Goal: Use online tool/utility: Utilize a website feature to perform a specific function

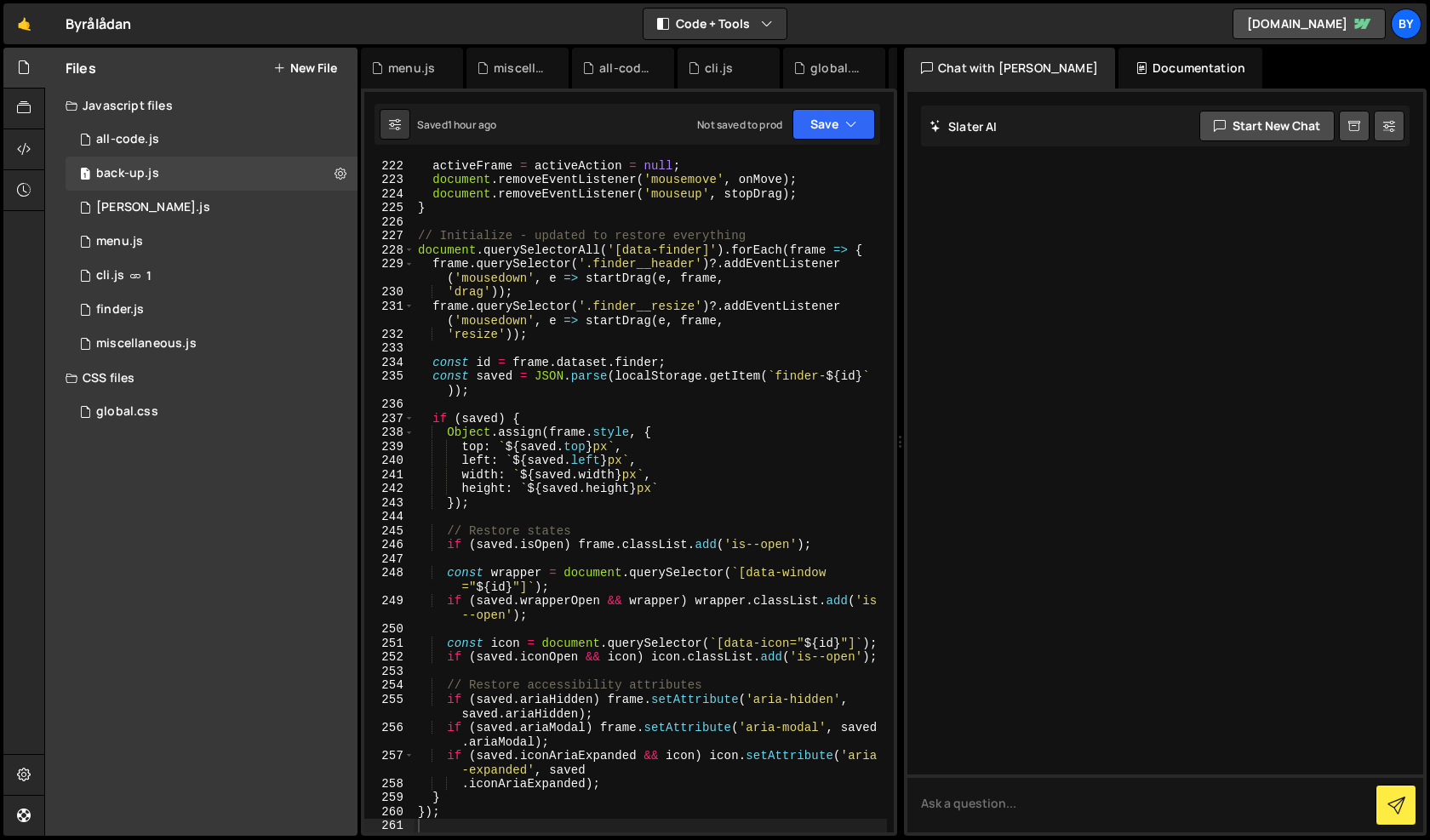
click at [187, 321] on div "1 finder.js 0" at bounding box center [211, 309] width 292 height 34
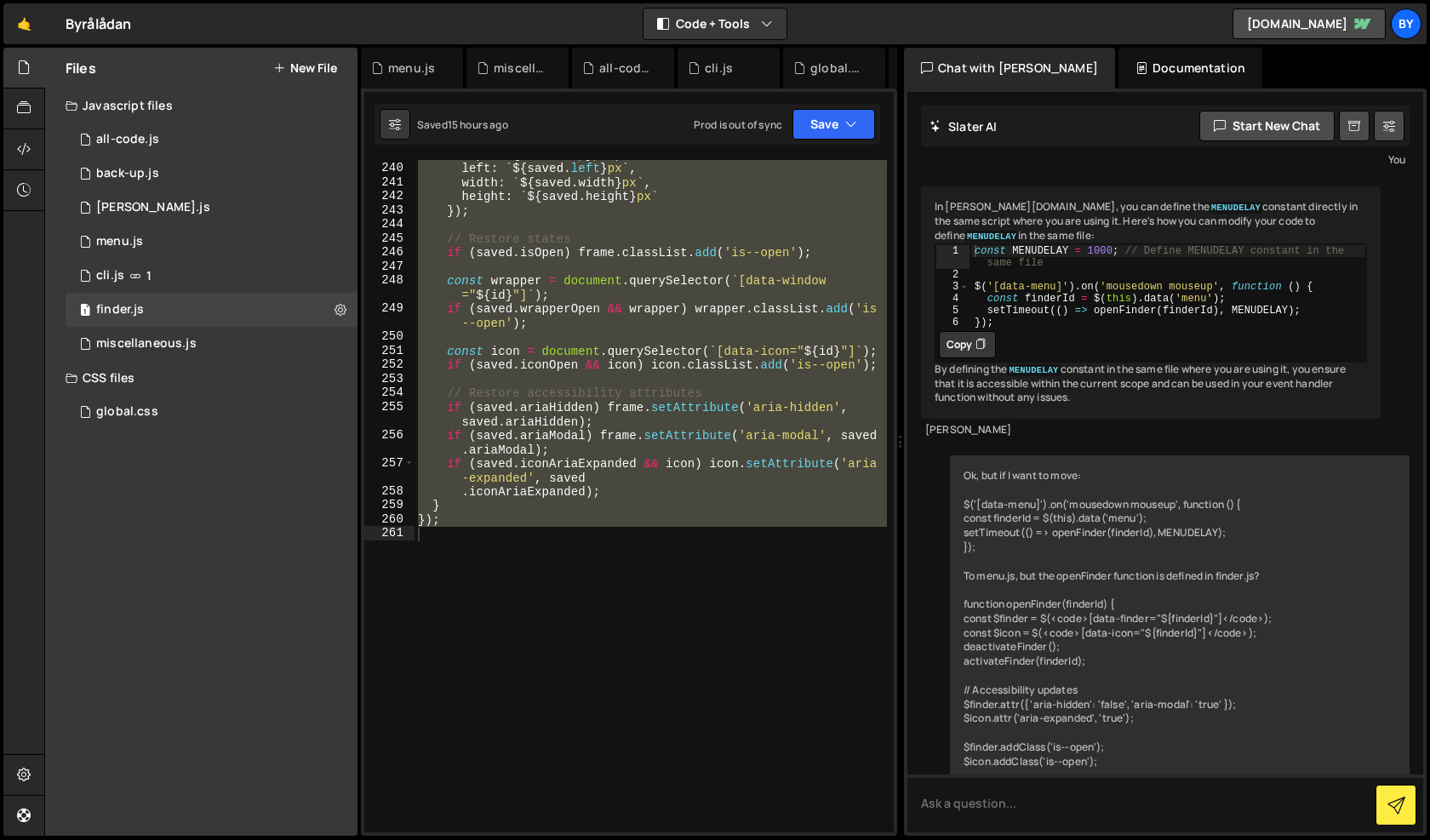
click at [641, 395] on div "top : ` ${ saved . top } px ` , left : ` ${ saved . left } px ` , width : ` ${ …" at bounding box center [651, 496] width 472 height 672
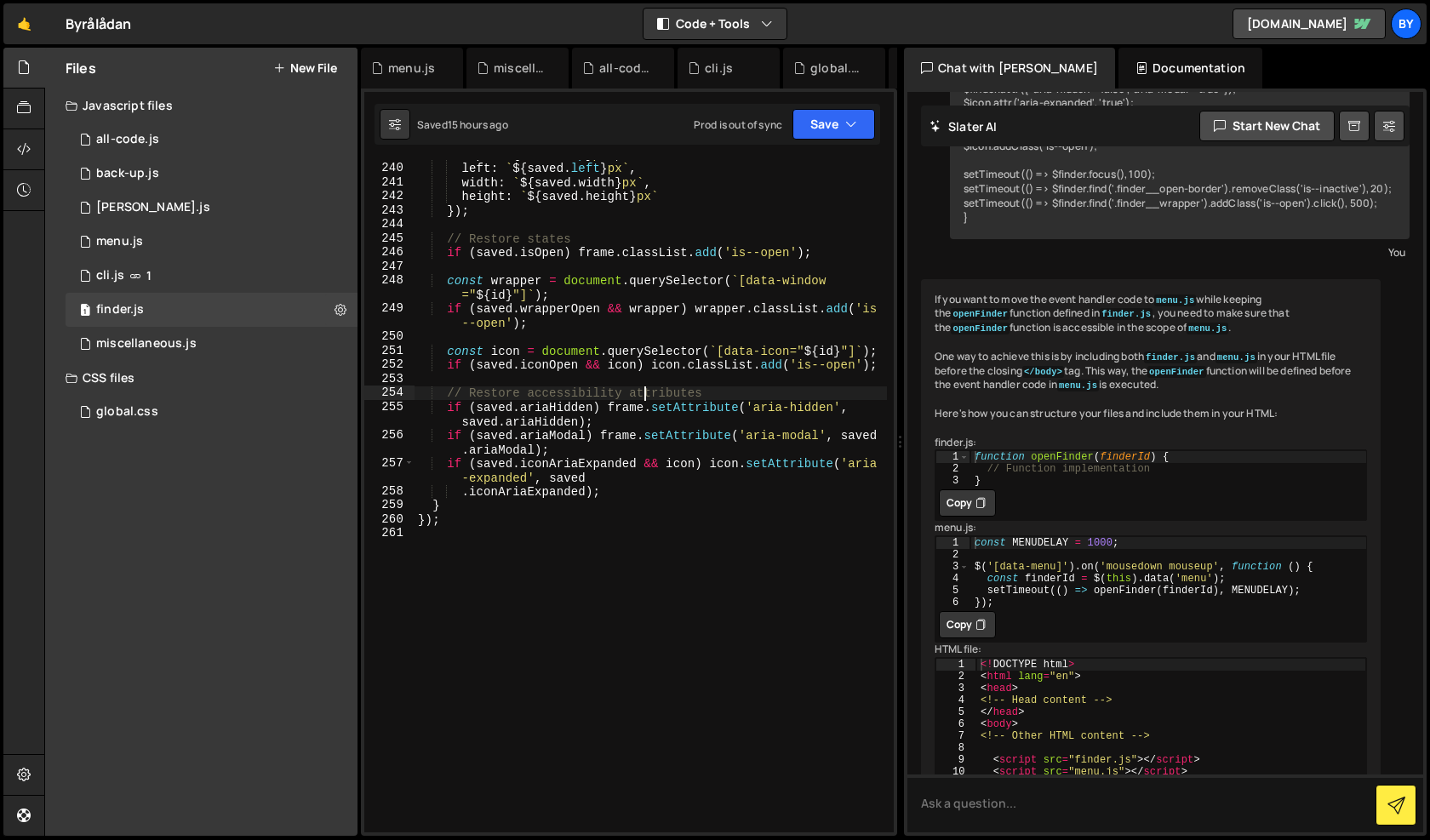
scroll to position [1512, 0]
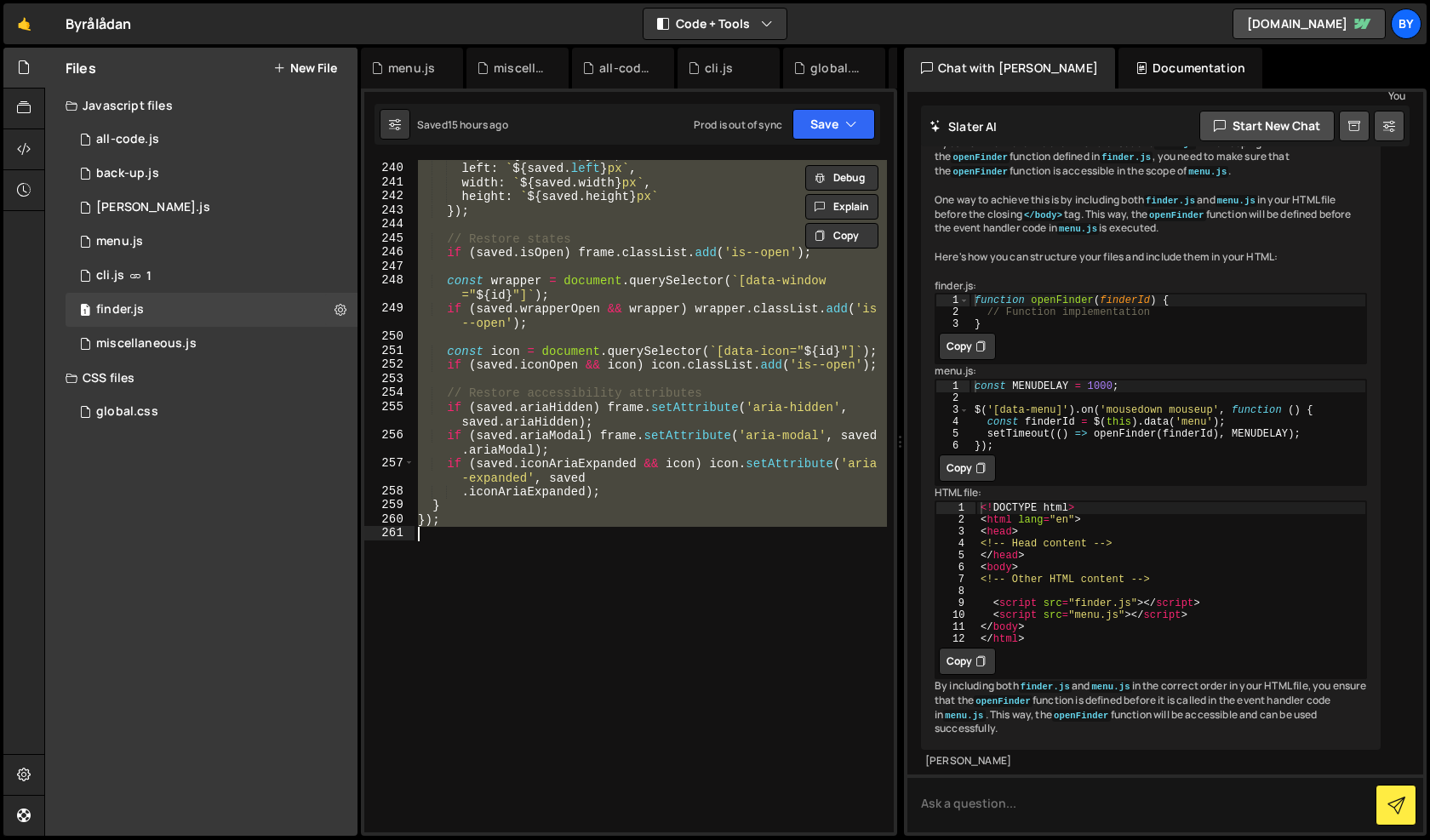
paste textarea
type textarea "});"
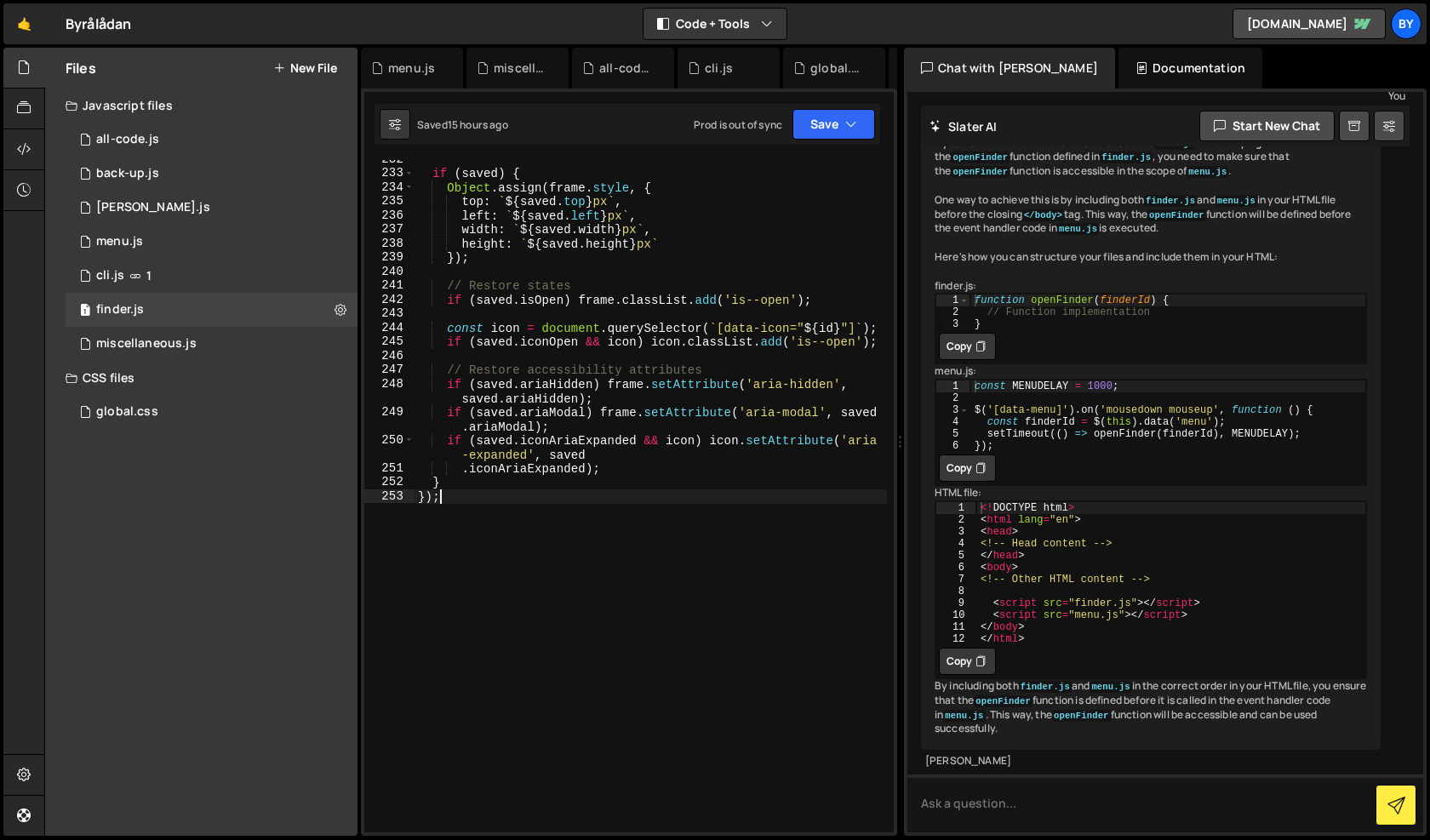
scroll to position [3700, 0]
click at [806, 114] on button "Save" at bounding box center [834, 124] width 83 height 30
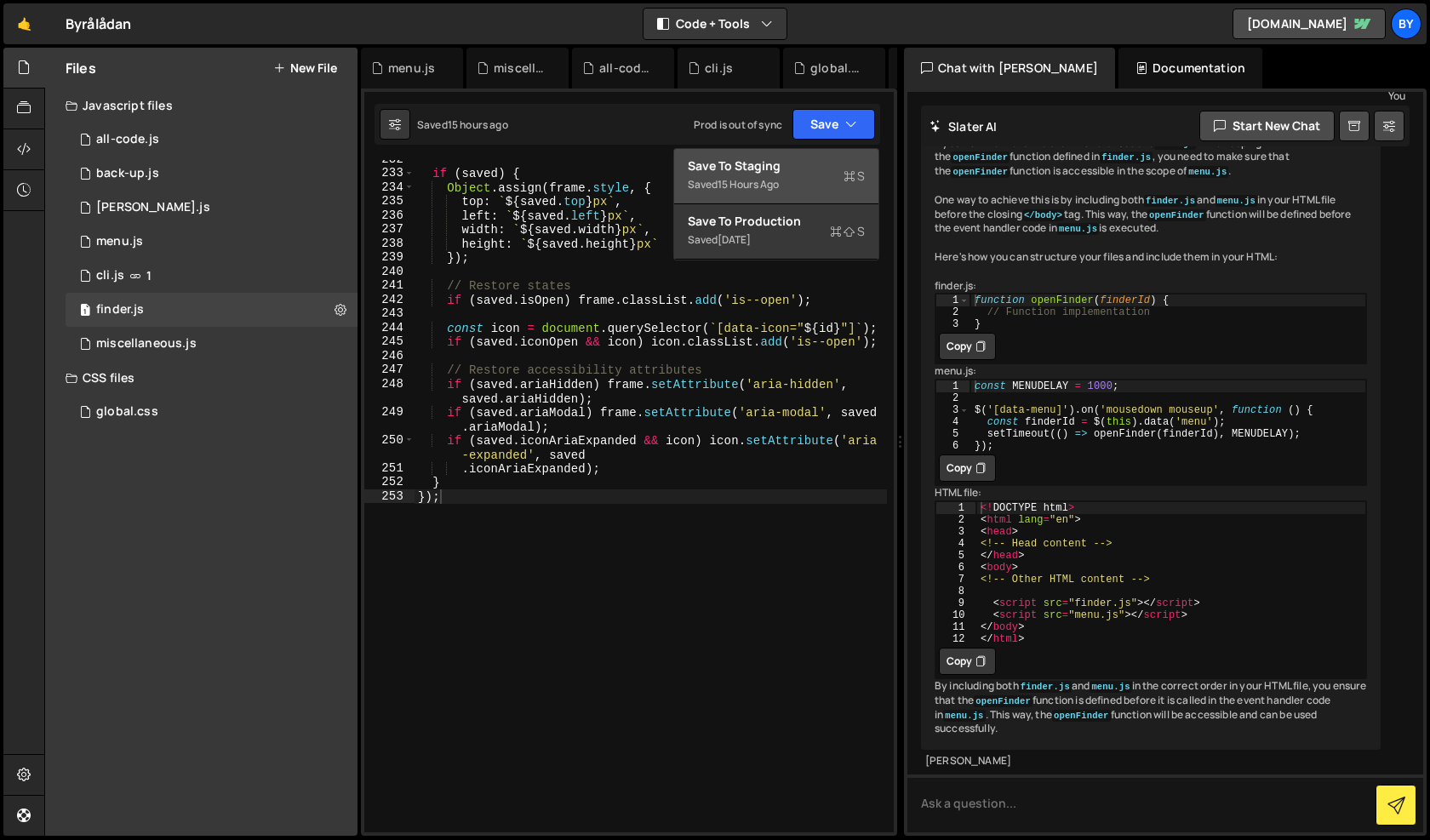
click at [801, 188] on div "Saved 15 hours ago" at bounding box center [776, 184] width 177 height 20
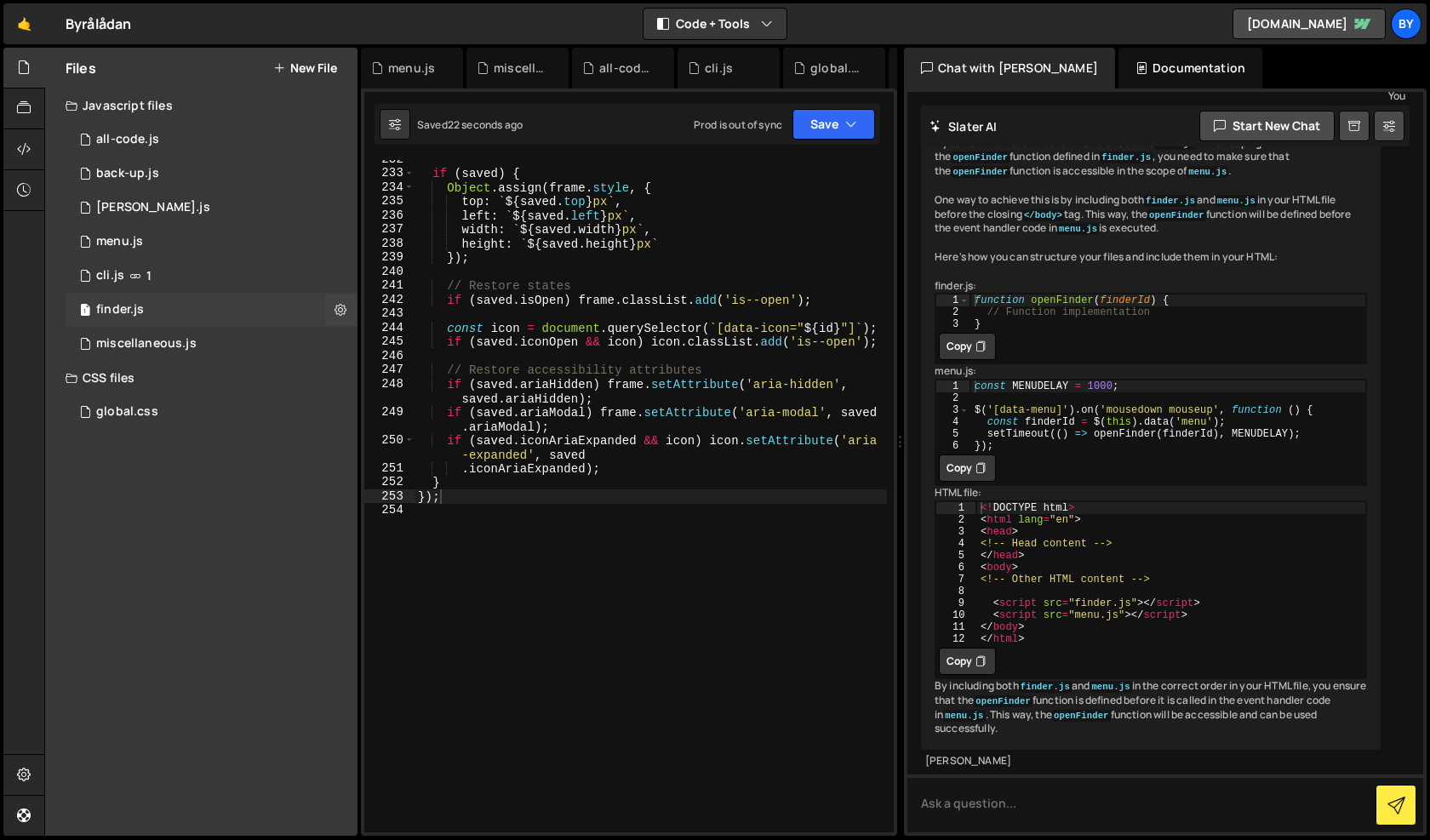
scroll to position [1009, 0]
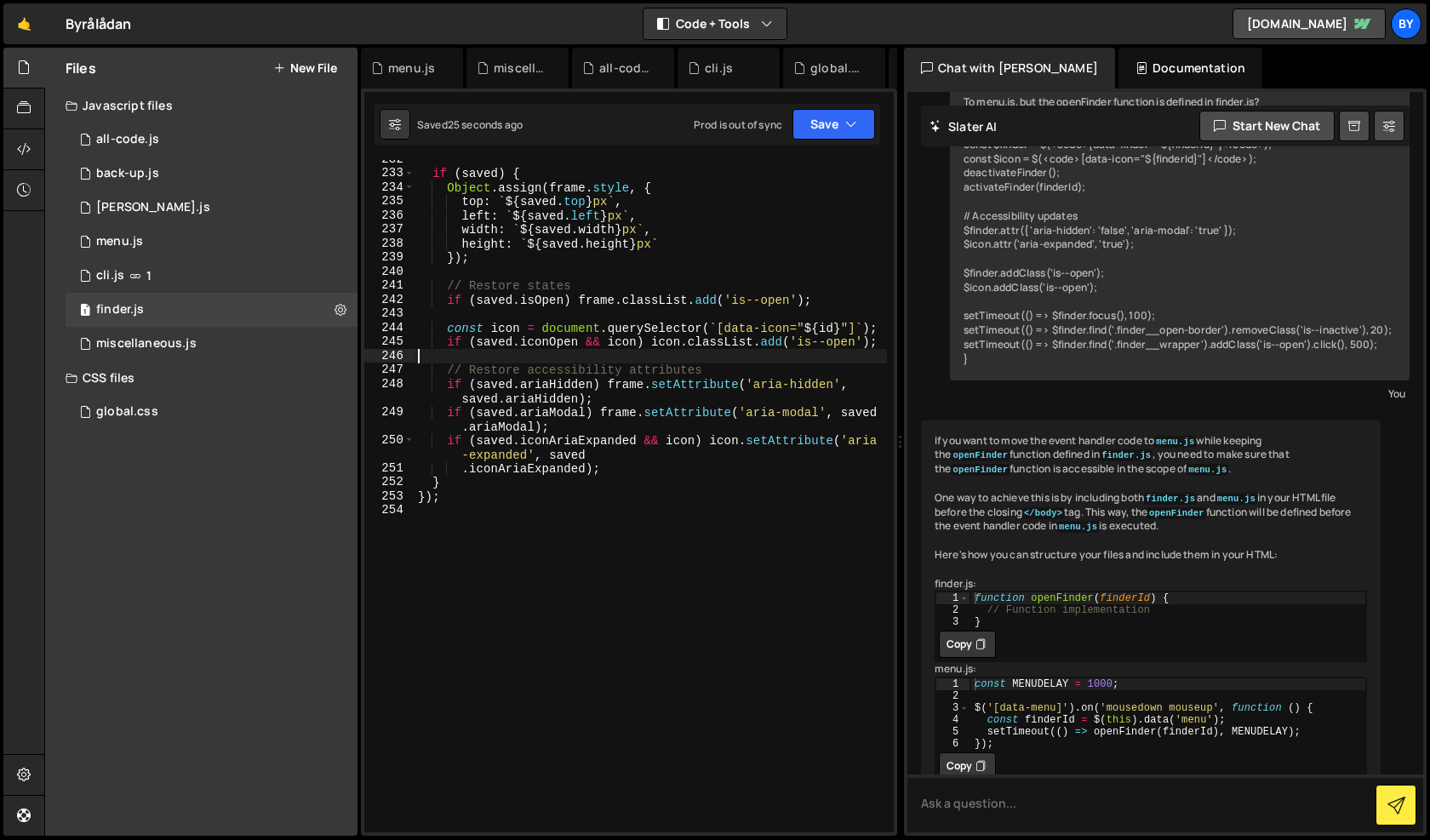
click at [677, 360] on div "if ( saved ) { Object . assign ( frame . style , { top : ` ${ saved . top } px …" at bounding box center [651, 502] width 472 height 700
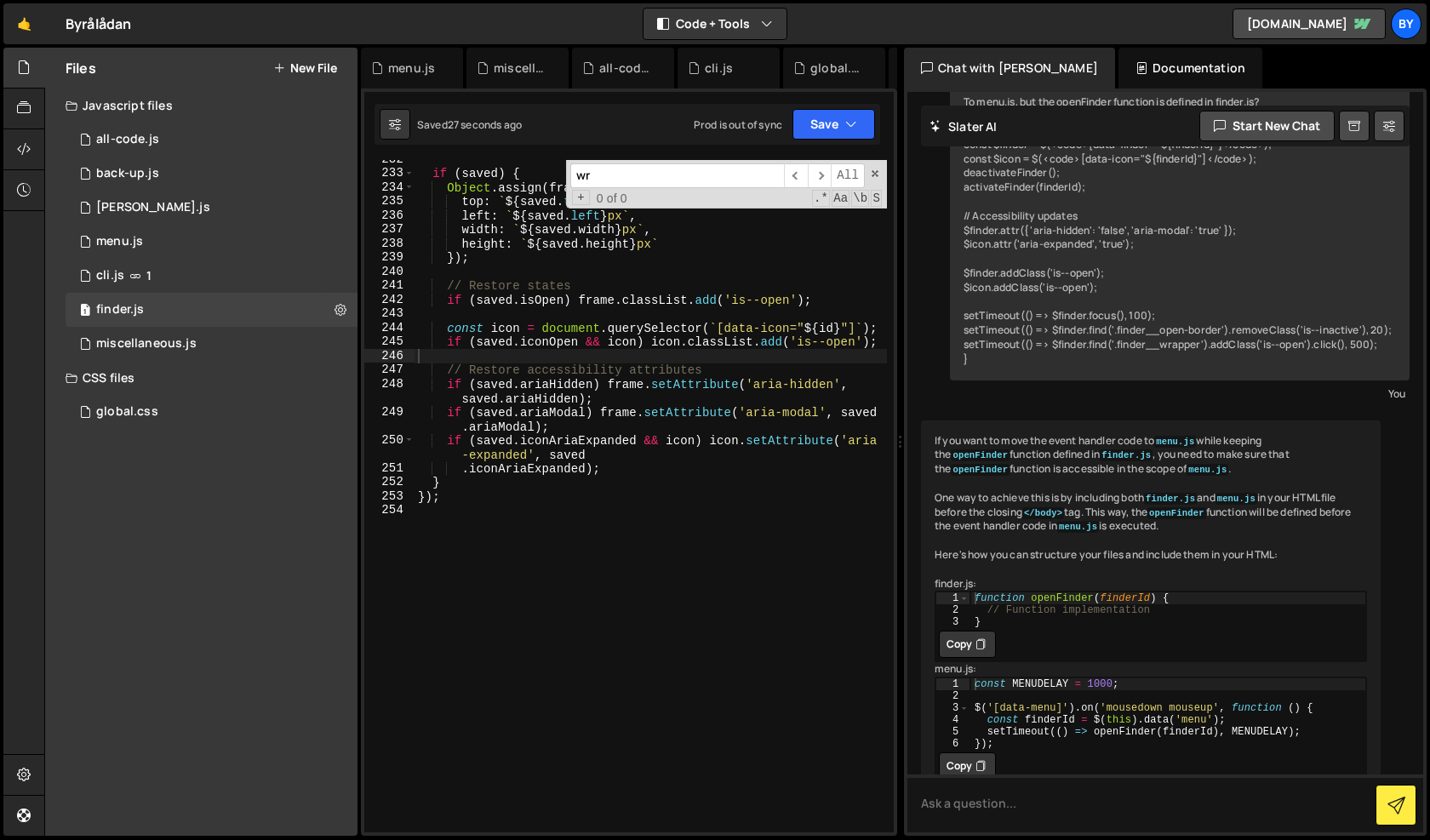
scroll to position [0, 0]
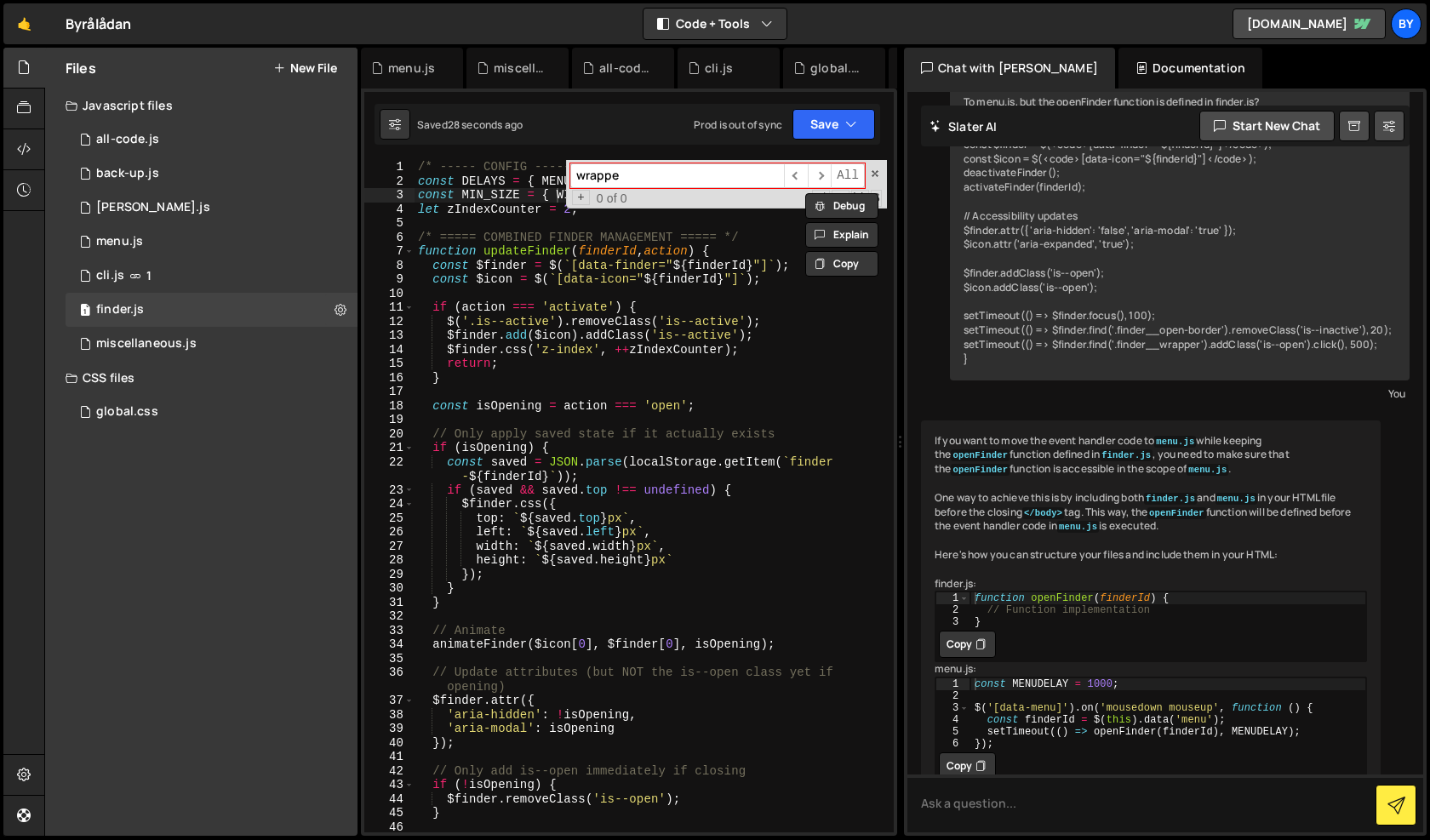
type input "wrapper"
click at [215, 343] on div "1 miscellaneous.js 0" at bounding box center [211, 343] width 292 height 34
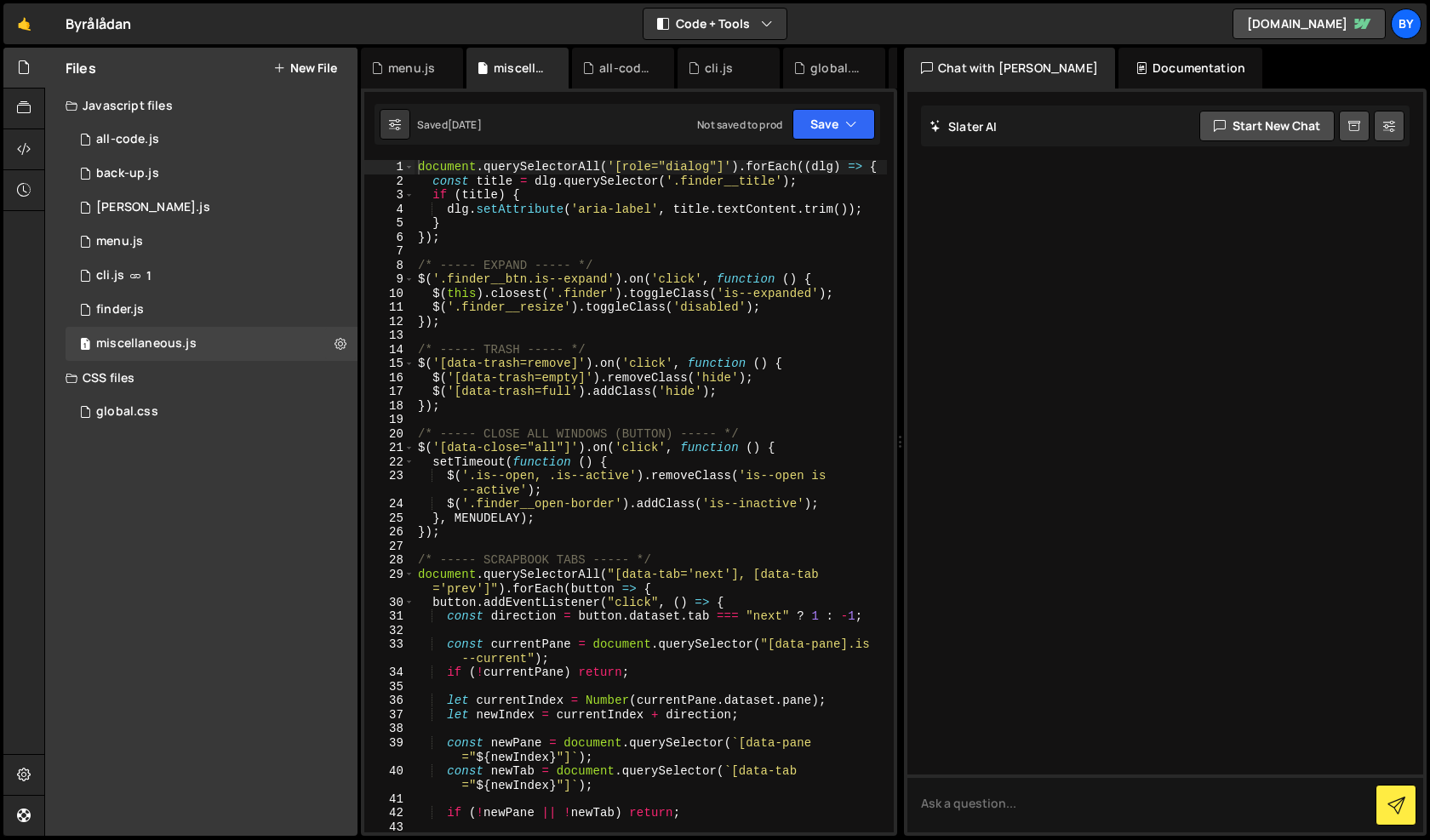
type textarea "$('[data-trash=remove]').on('click', function () {"
click at [589, 369] on div "document . querySelectorAll ( '[role="dialog"]' ) . forEach (( dlg ) => { const…" at bounding box center [651, 517] width 472 height 714
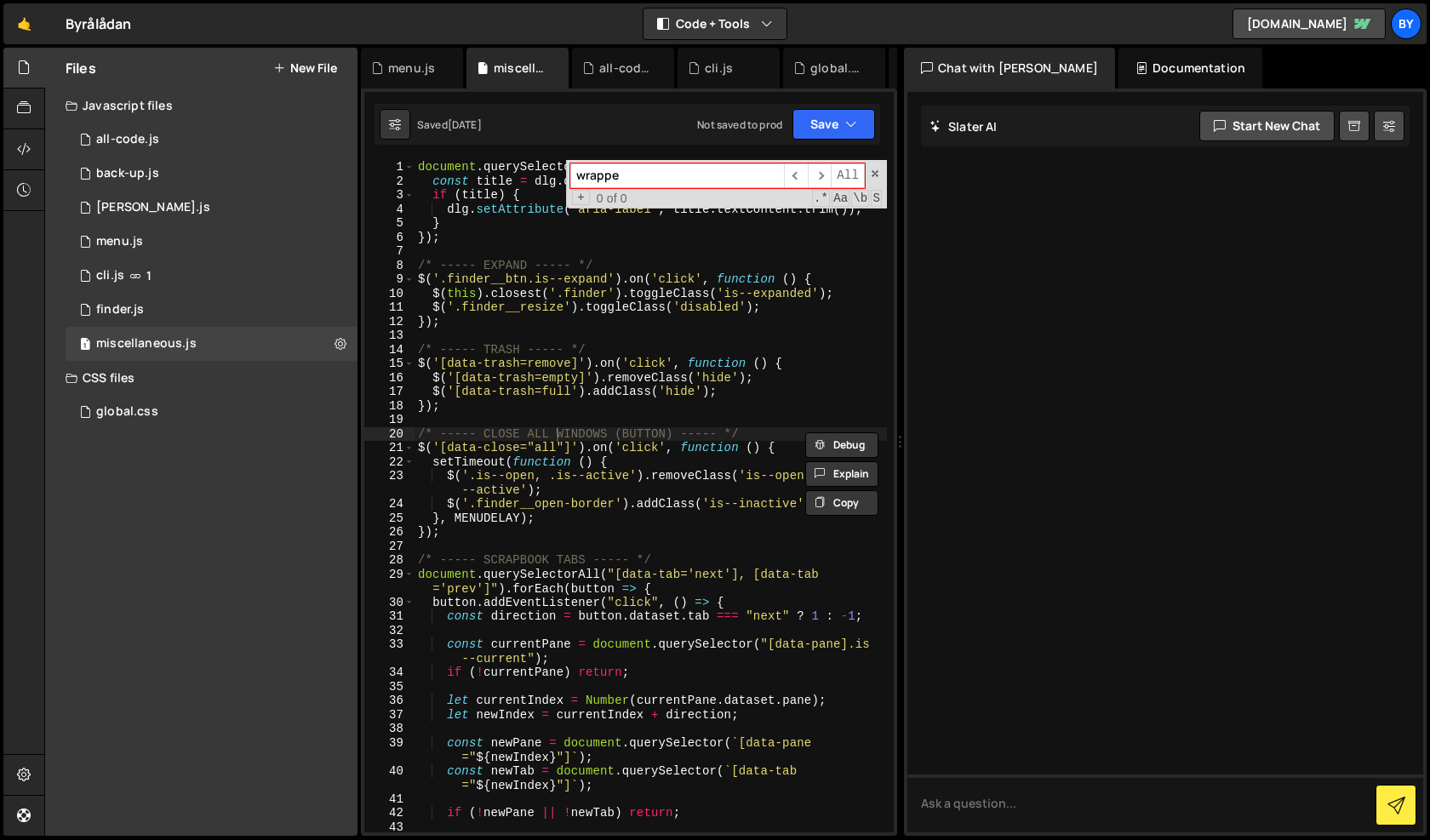
type input "wrapper"
click at [189, 422] on div "global.css 0" at bounding box center [211, 412] width 292 height 34
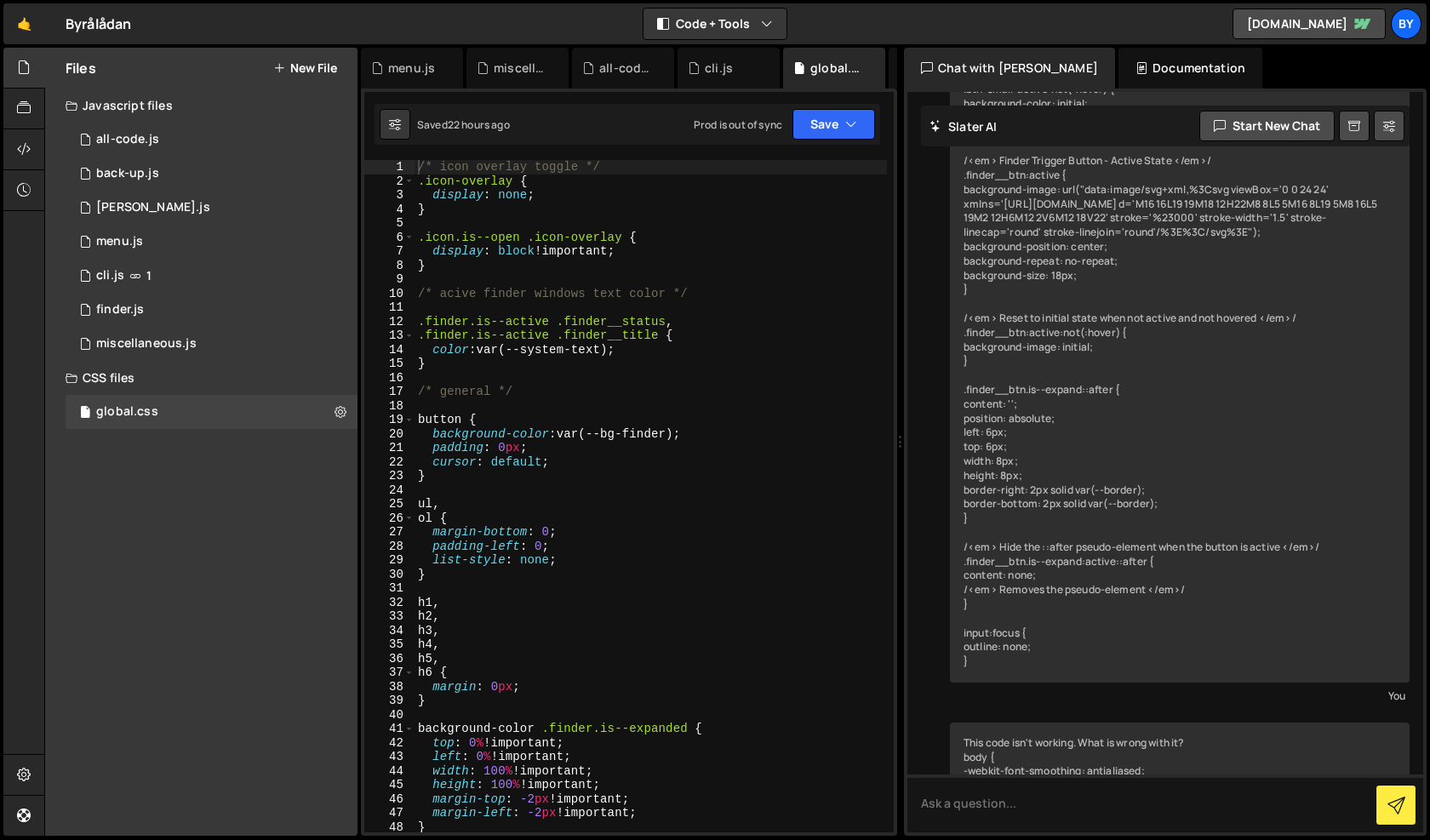
type textarea "cursor: default;"
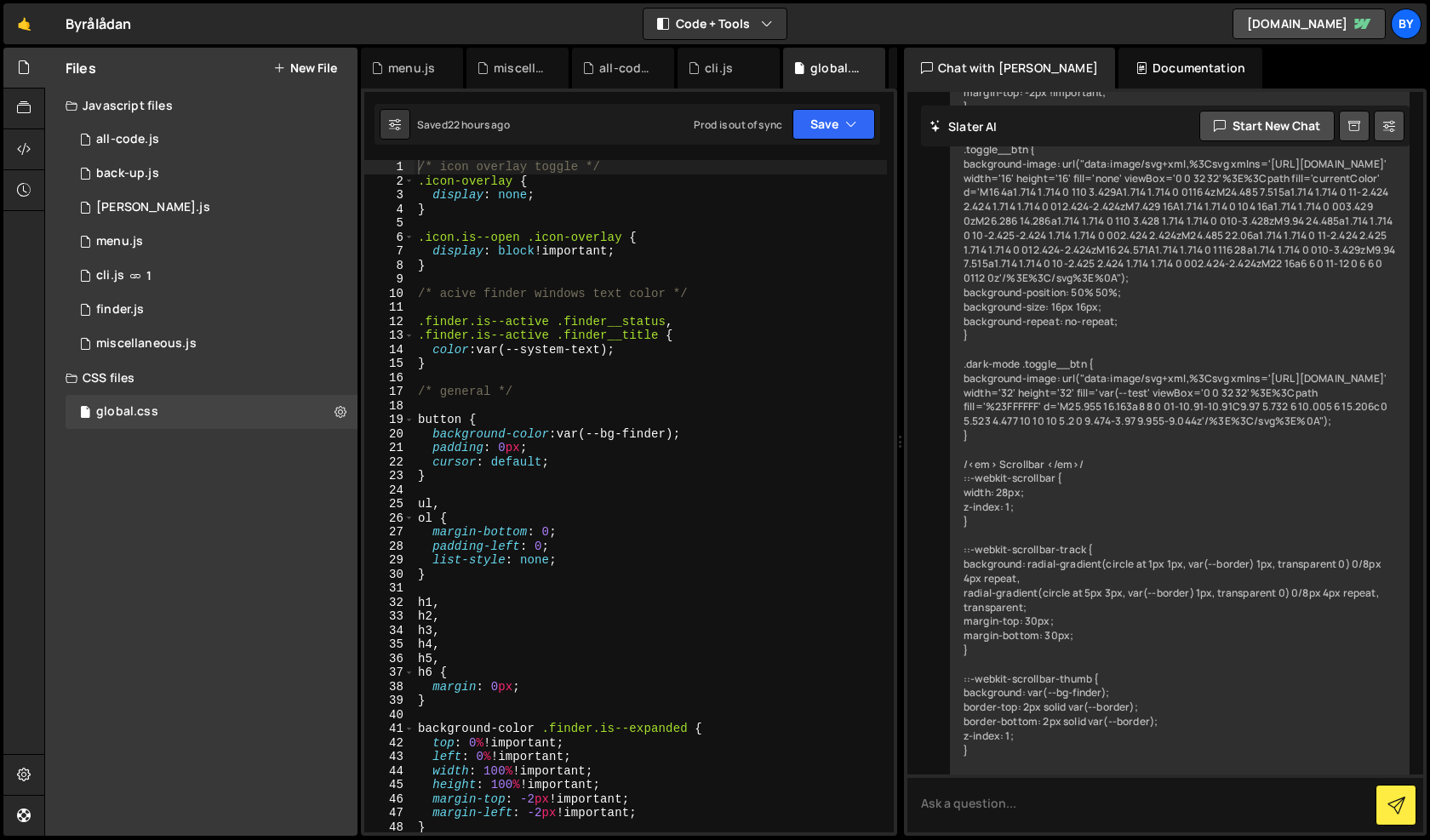
click at [553, 466] on div "/* icon overlay toggle */ .icon-overlay { display : none ; } .icon.is--open .ic…" at bounding box center [651, 510] width 472 height 700
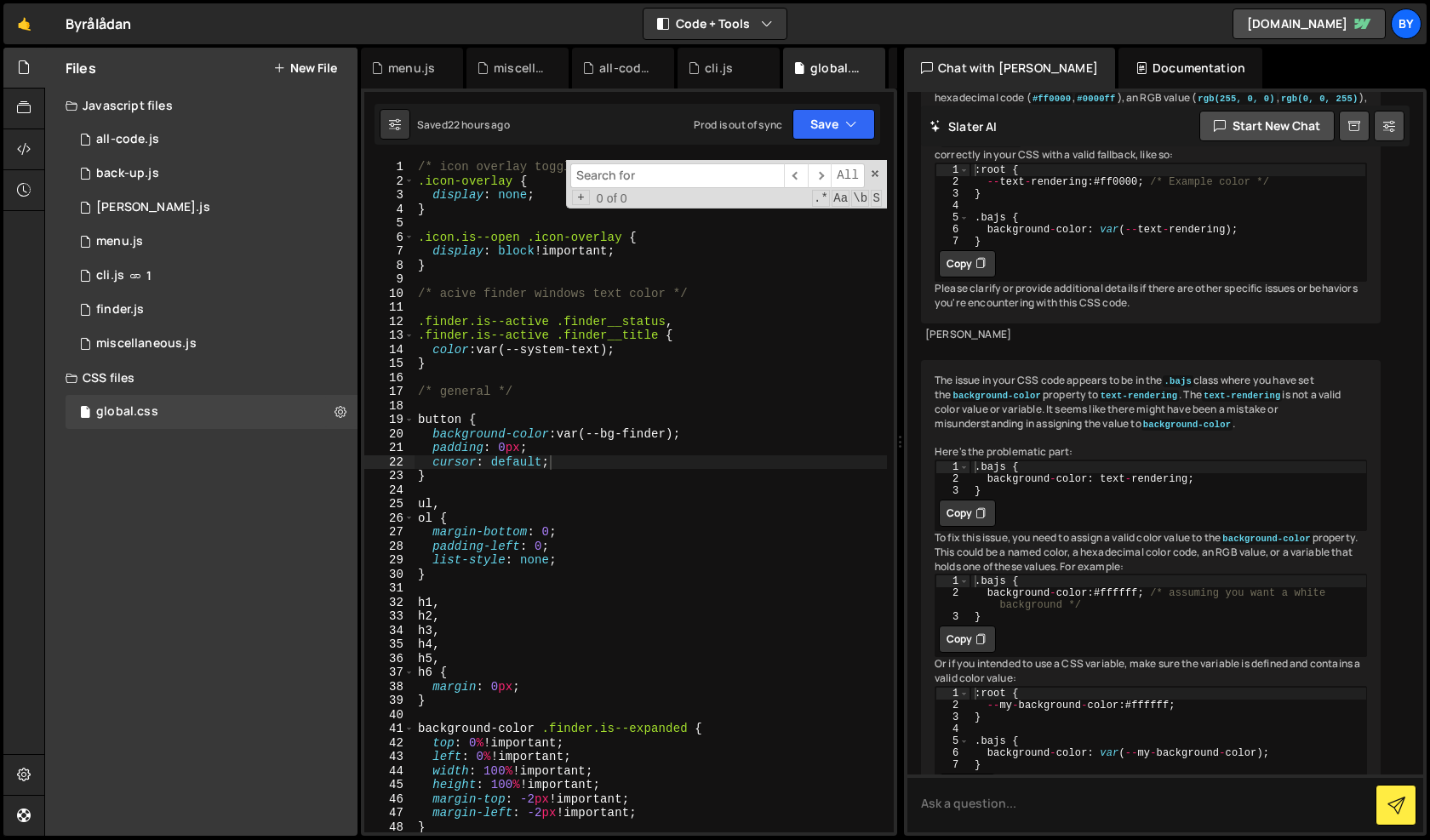
scroll to position [10773, 0]
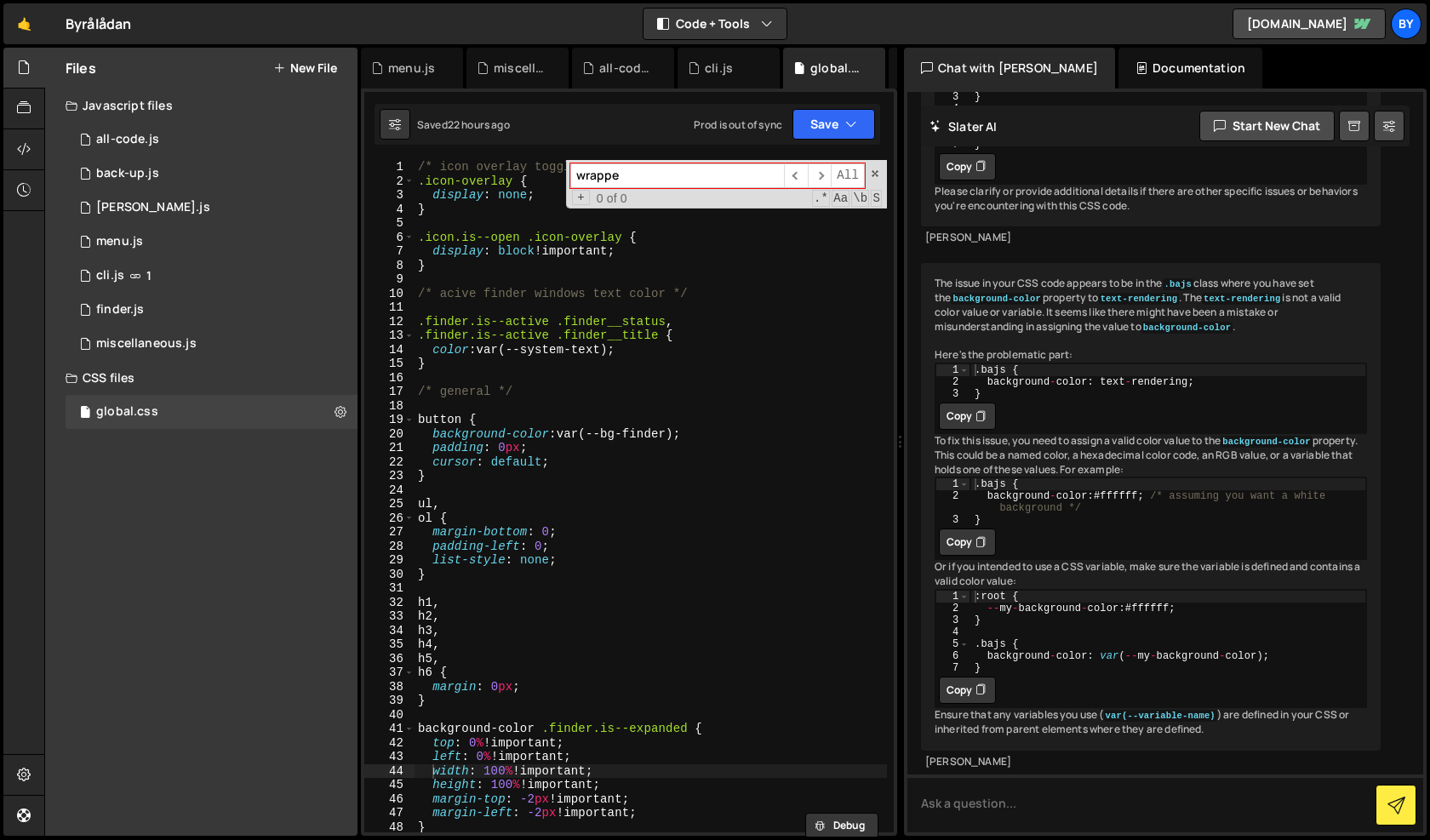
type input "wrapper"
